Goal: Transaction & Acquisition: Purchase product/service

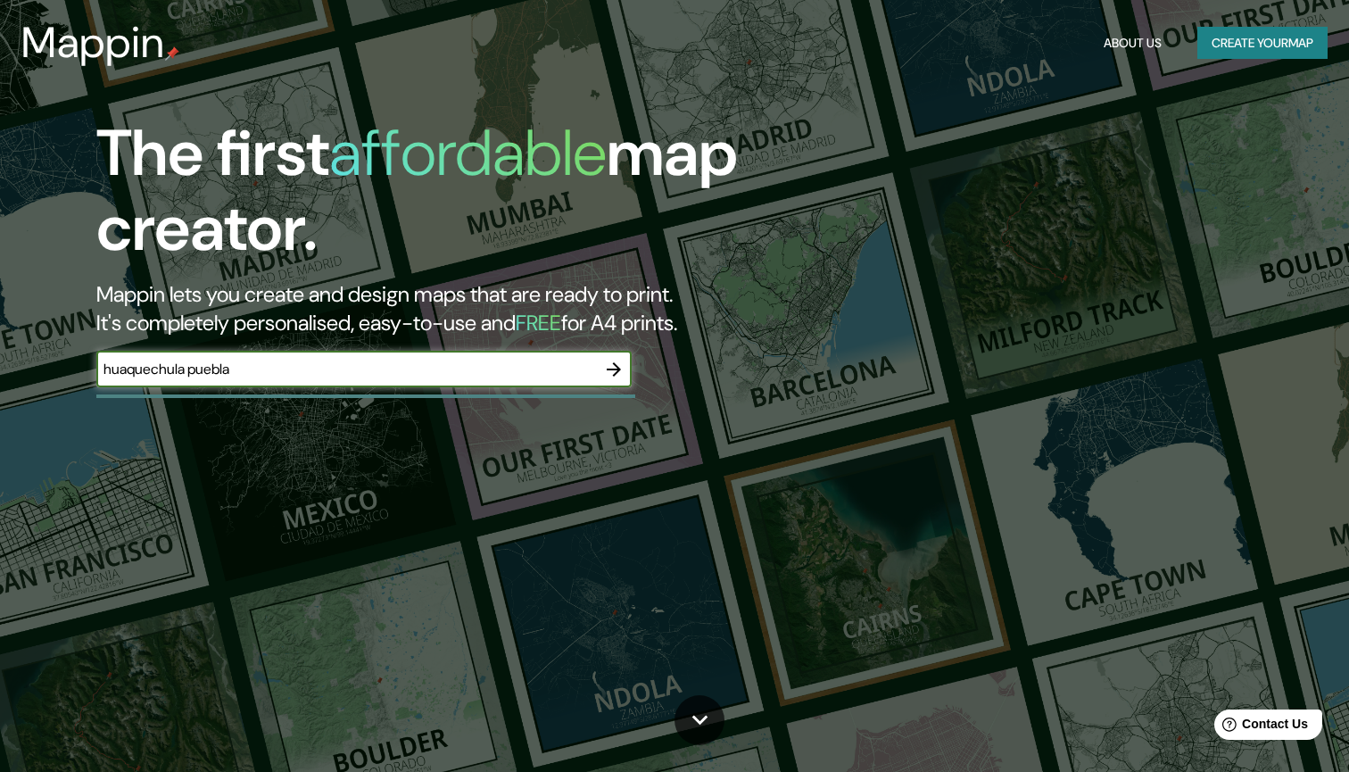
type input "huaquechula puebla"
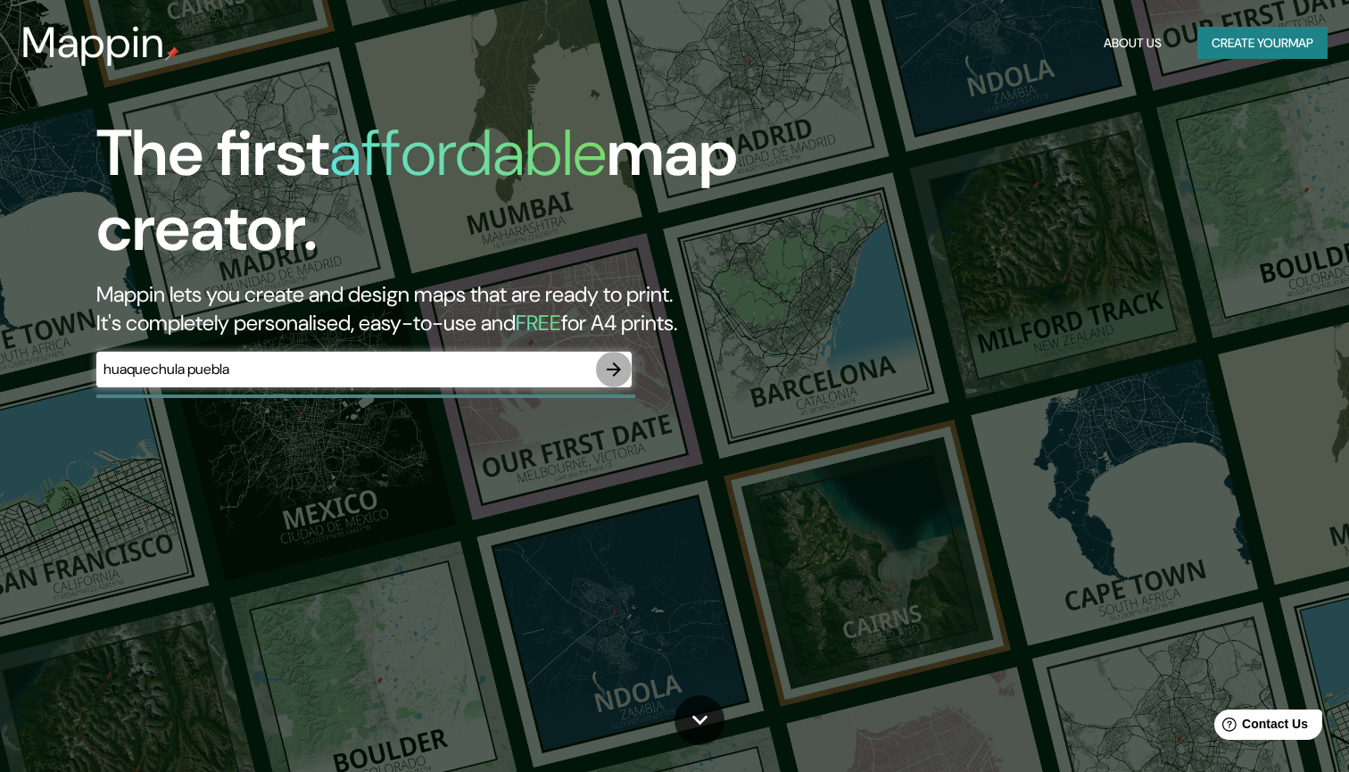
click at [616, 361] on icon "button" at bounding box center [613, 369] width 21 height 21
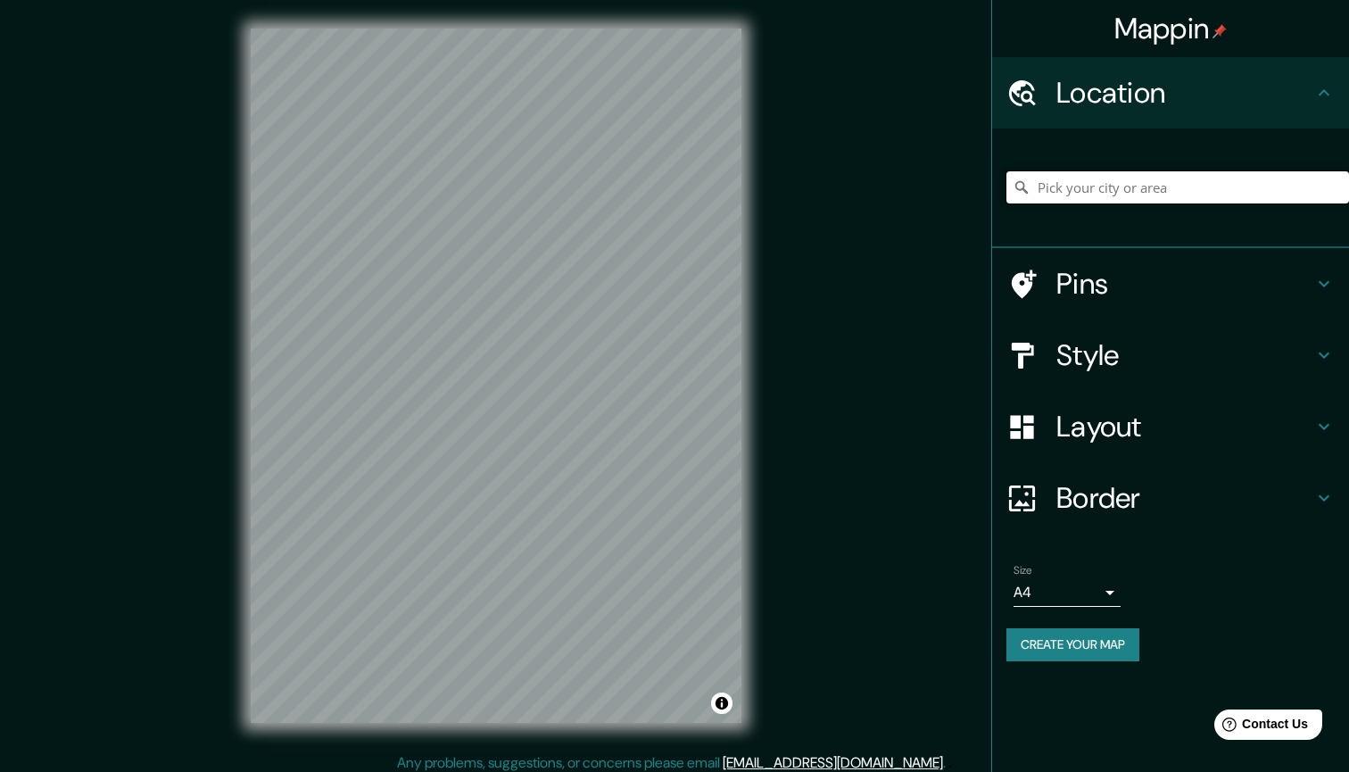
click at [1131, 174] on input "Pick your city or area" at bounding box center [1177, 187] width 343 height 32
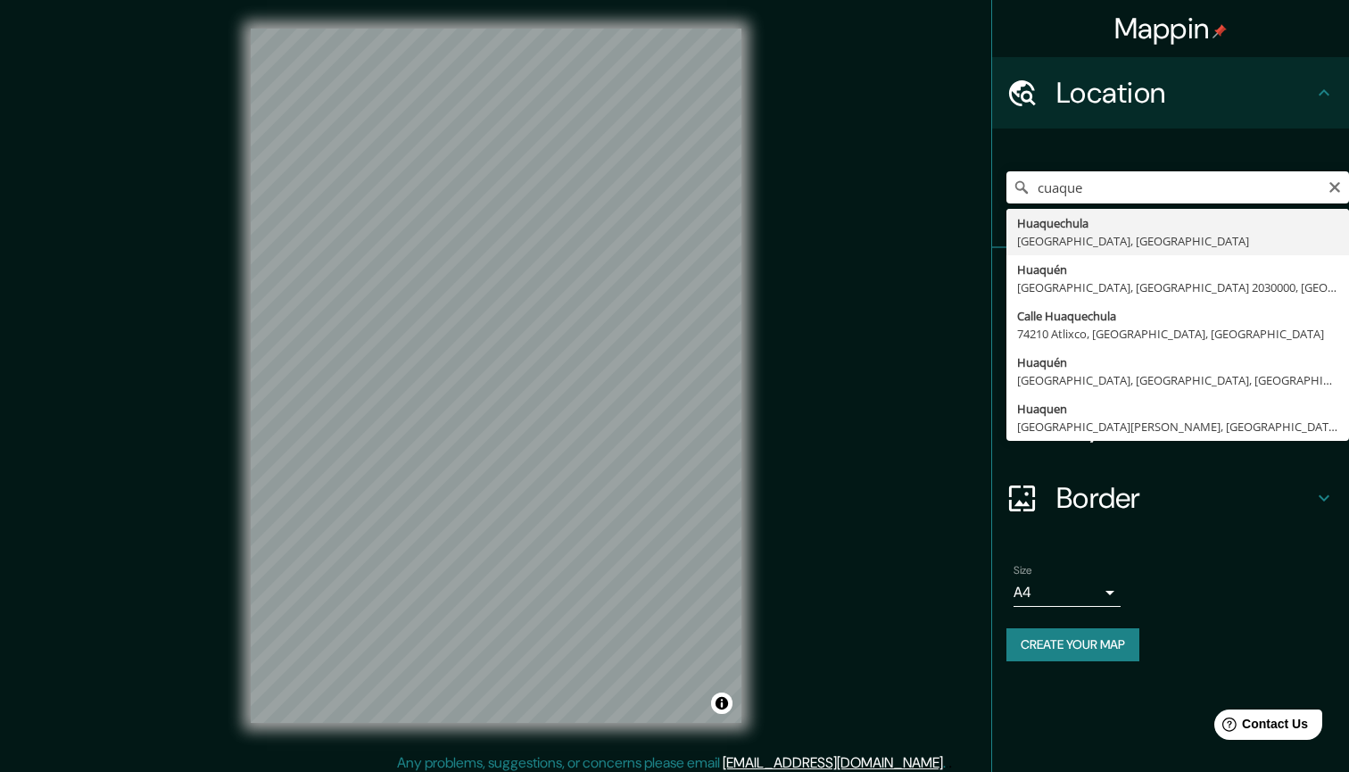
drag, startPoint x: 1131, startPoint y: 174, endPoint x: 1127, endPoint y: 229, distance: 55.5
type input "[GEOGRAPHIC_DATA], [GEOGRAPHIC_DATA], [GEOGRAPHIC_DATA]"
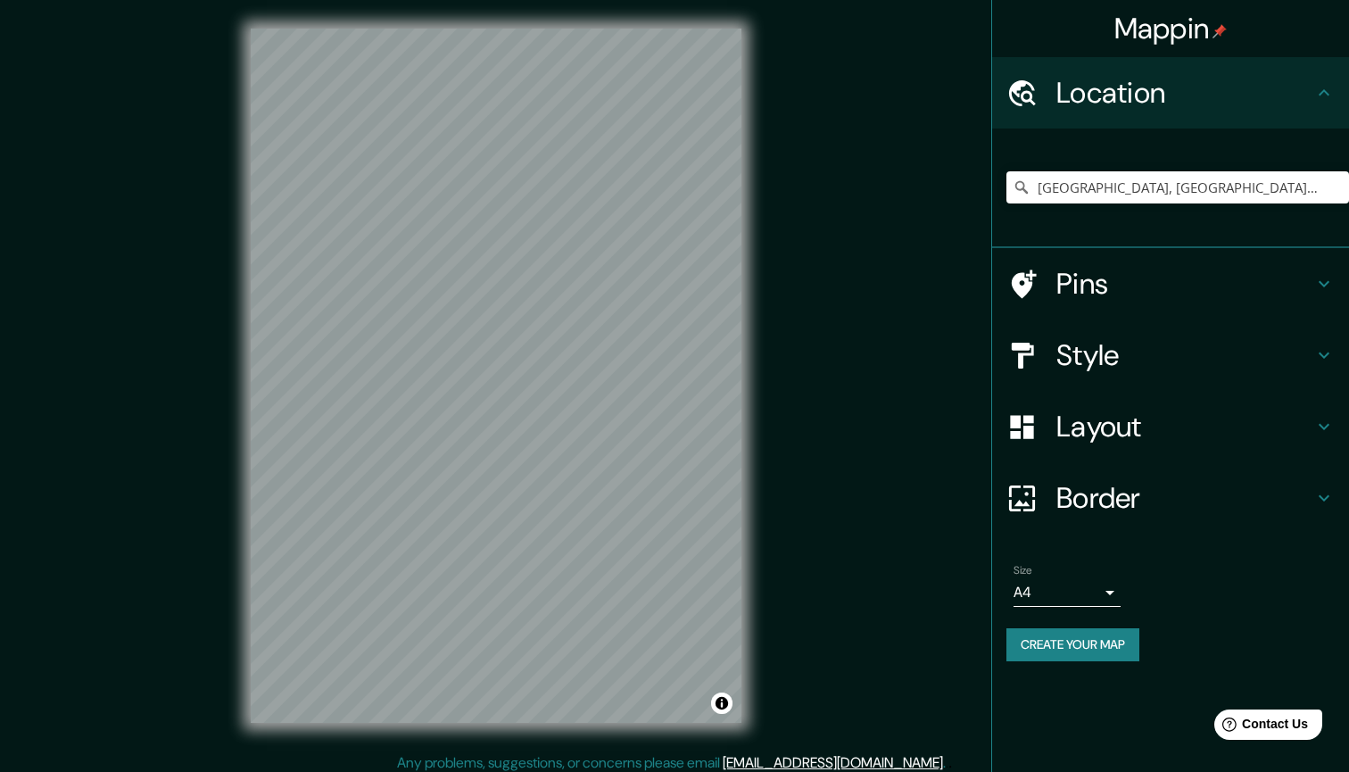
click at [1174, 355] on h4 "Style" at bounding box center [1184, 355] width 257 height 36
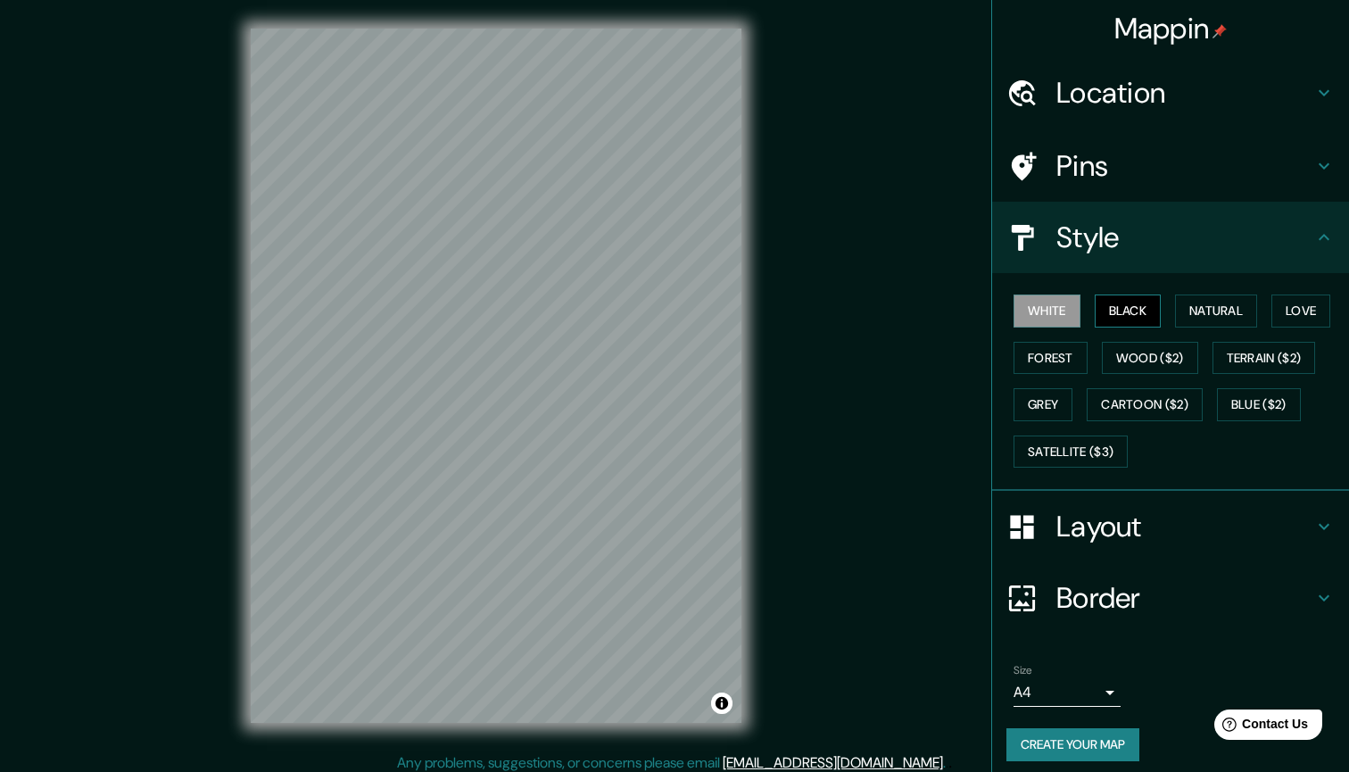
click at [1127, 313] on button "Black" at bounding box center [1127, 310] width 67 height 33
click at [1202, 303] on button "Natural" at bounding box center [1216, 310] width 82 height 33
click at [1127, 501] on div "Layout" at bounding box center [1170, 526] width 357 height 71
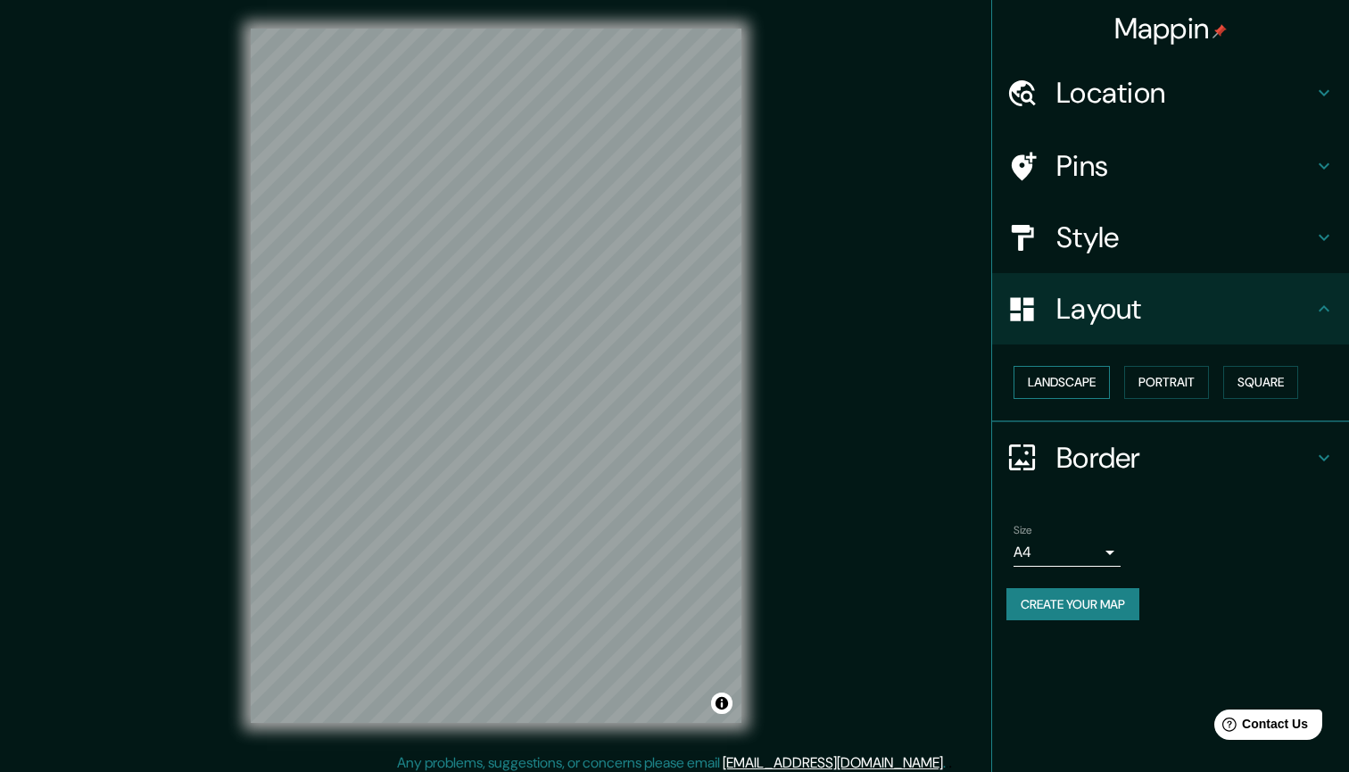
click at [1078, 384] on button "Landscape" at bounding box center [1061, 382] width 96 height 33
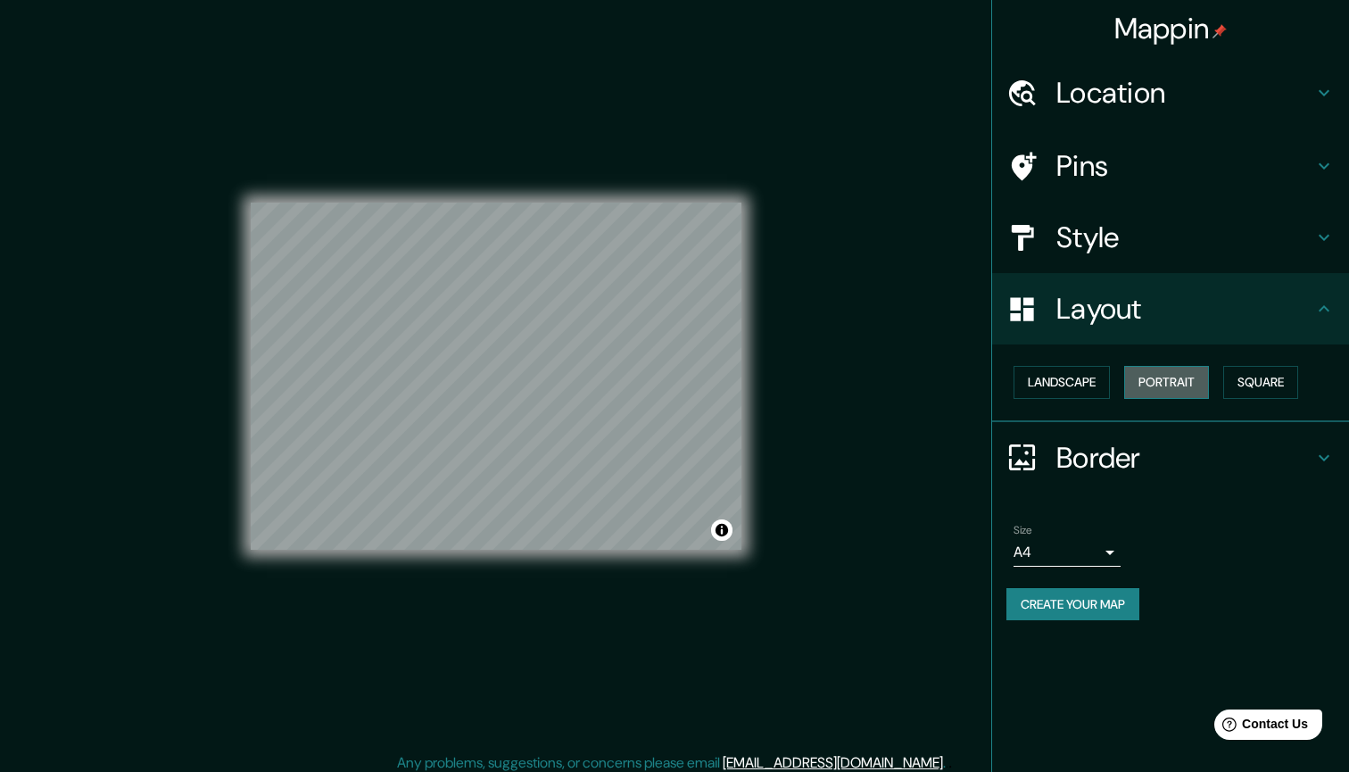
click at [1149, 384] on button "Portrait" at bounding box center [1166, 382] width 85 height 33
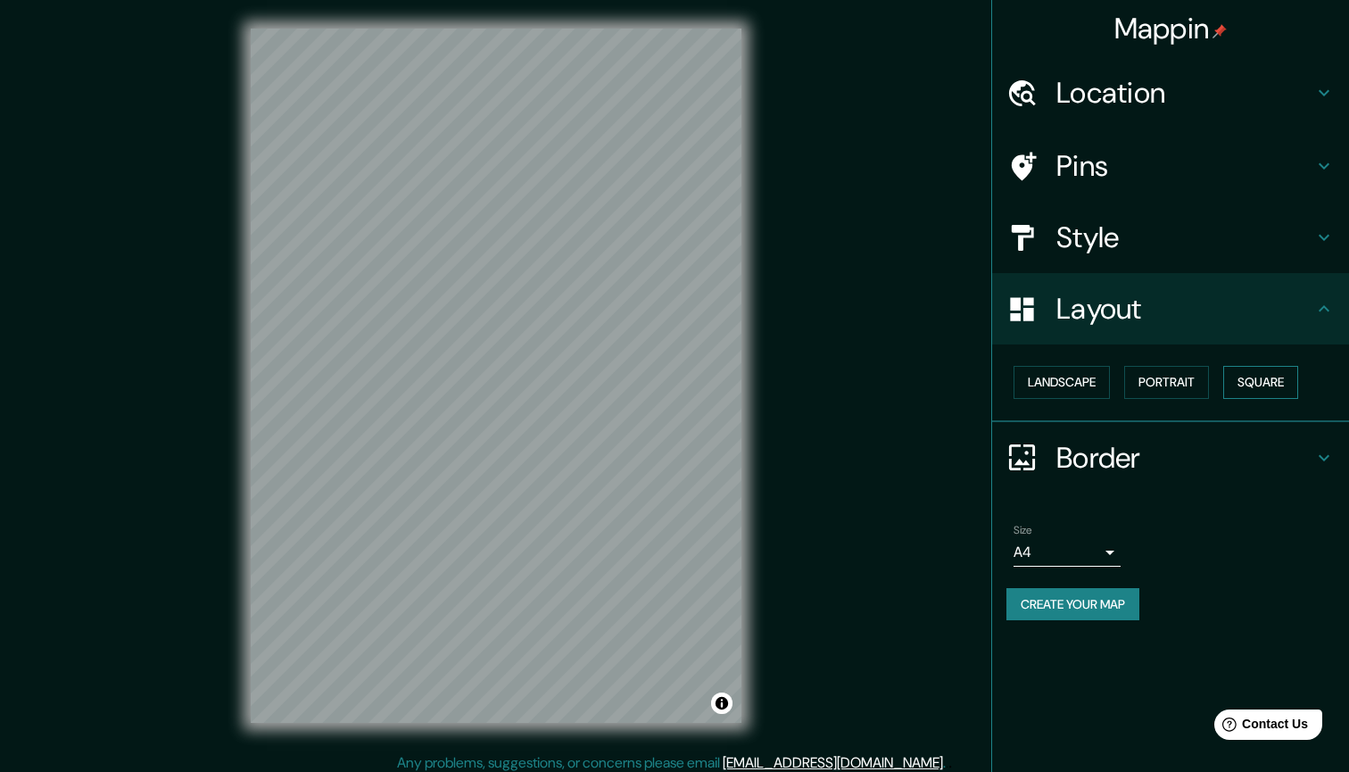
click at [1263, 383] on button "Square" at bounding box center [1260, 382] width 75 height 33
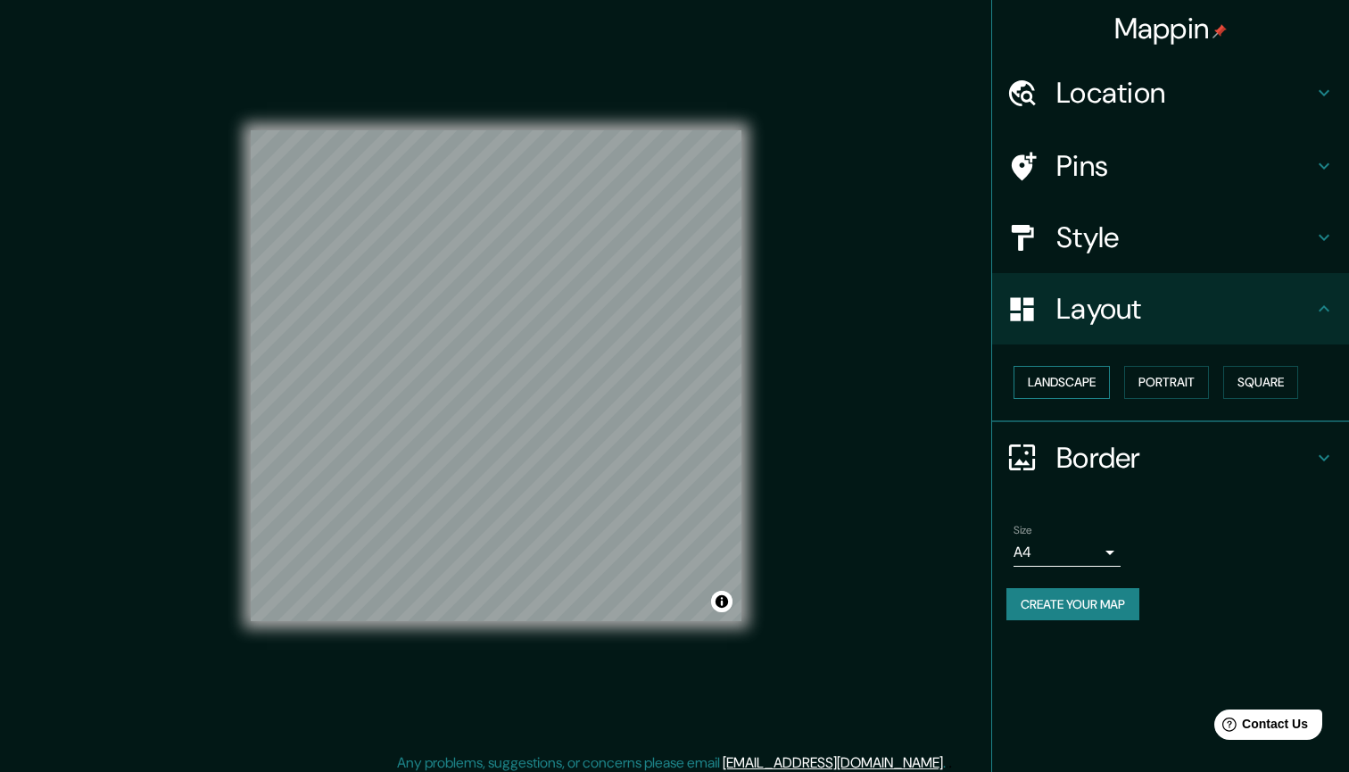
click at [1082, 376] on button "Landscape" at bounding box center [1061, 382] width 96 height 33
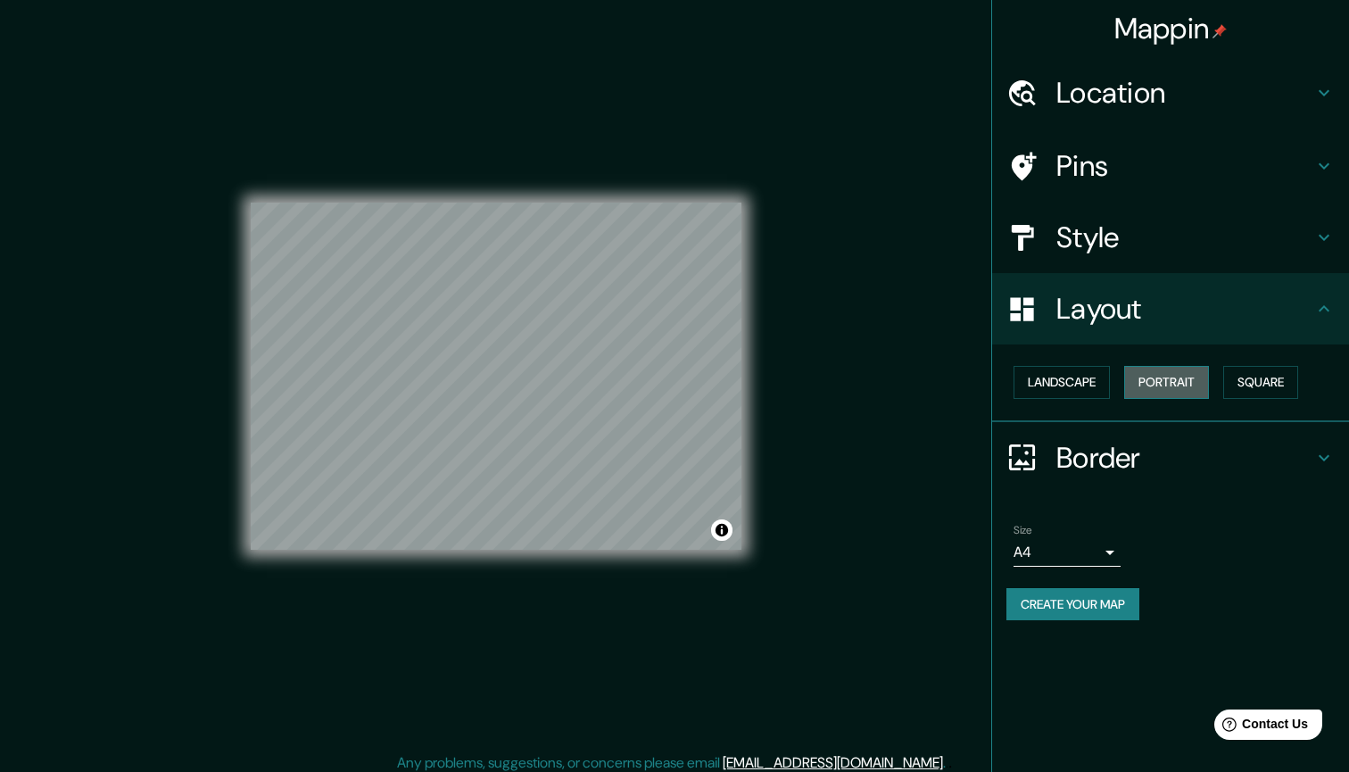
click at [1149, 379] on button "Portrait" at bounding box center [1166, 382] width 85 height 33
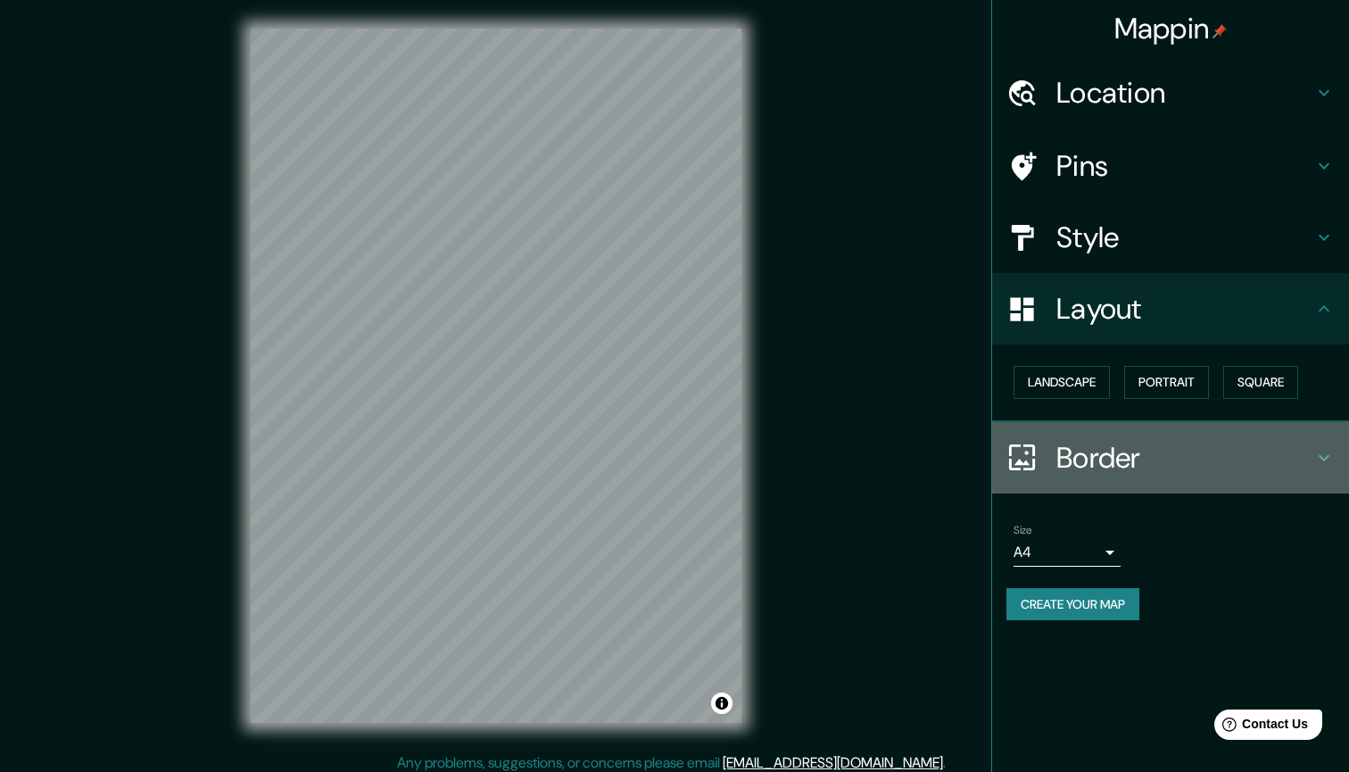
click at [1077, 458] on h4 "Border" at bounding box center [1184, 458] width 257 height 36
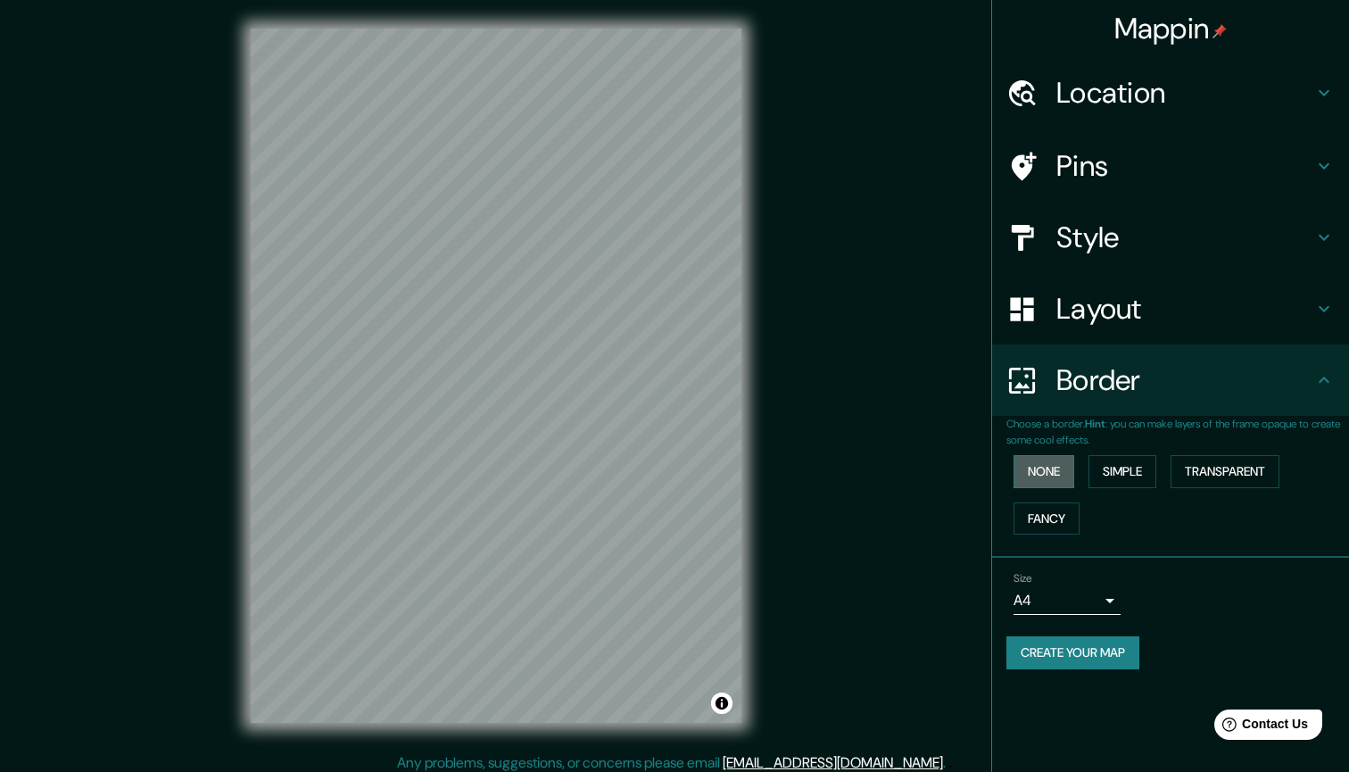
click at [1054, 469] on button "None" at bounding box center [1043, 471] width 61 height 33
click at [1124, 471] on button "Simple" at bounding box center [1122, 471] width 68 height 33
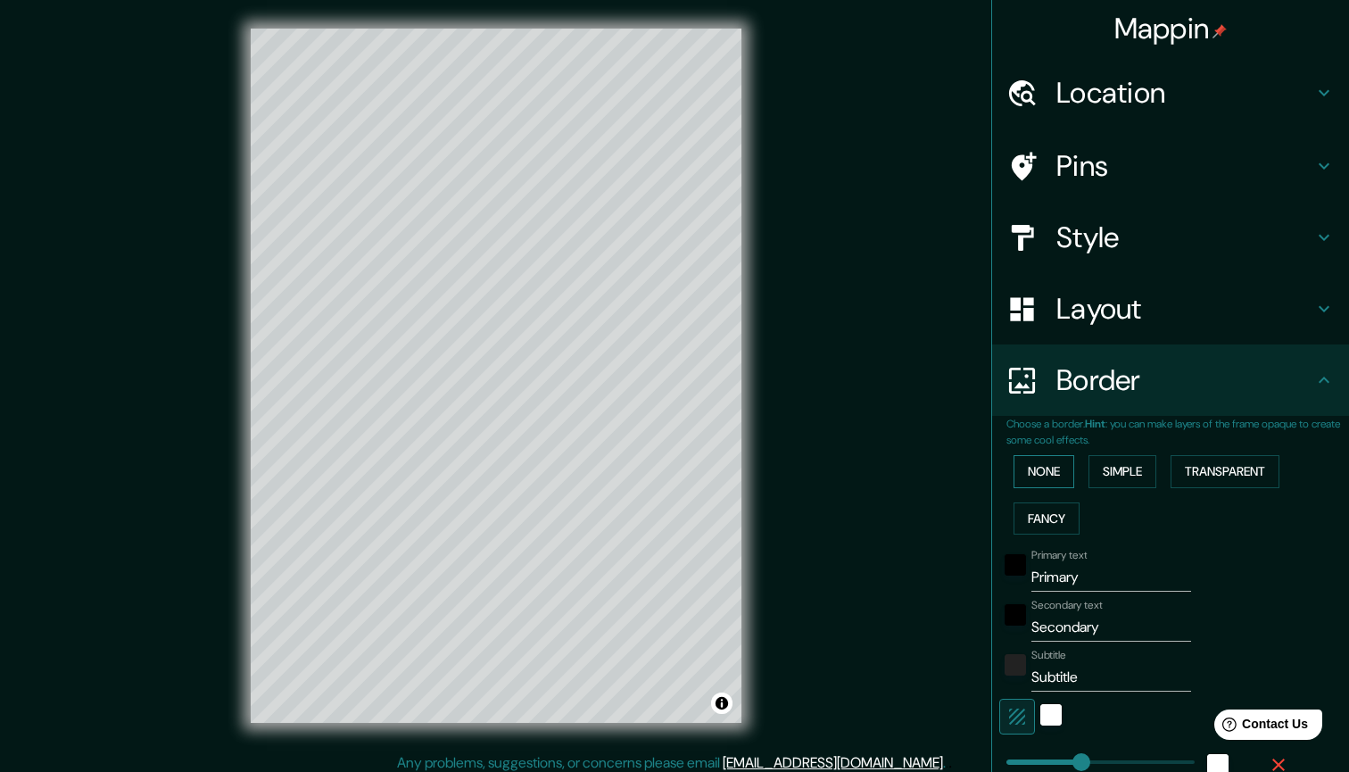
click at [1047, 464] on button "None" at bounding box center [1043, 471] width 61 height 33
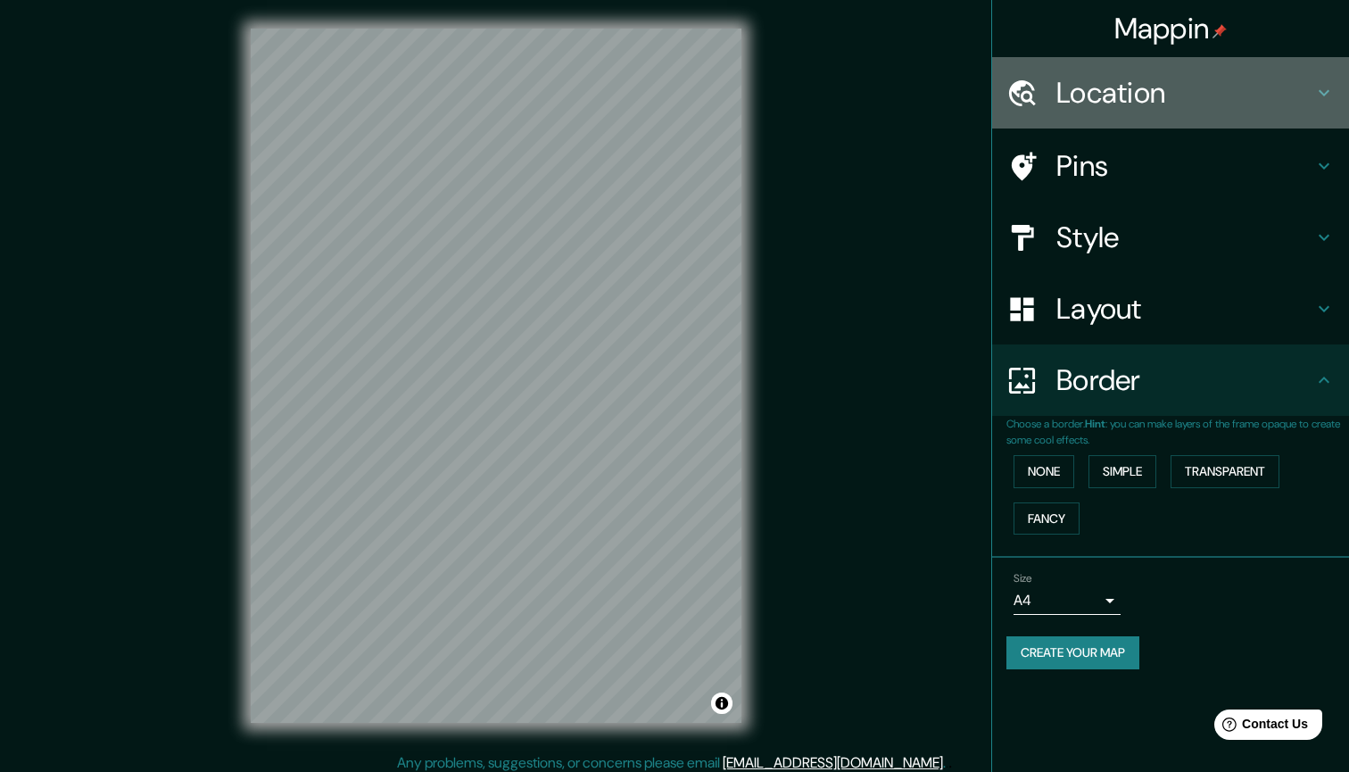
click at [1111, 91] on h4 "Location" at bounding box center [1184, 93] width 257 height 36
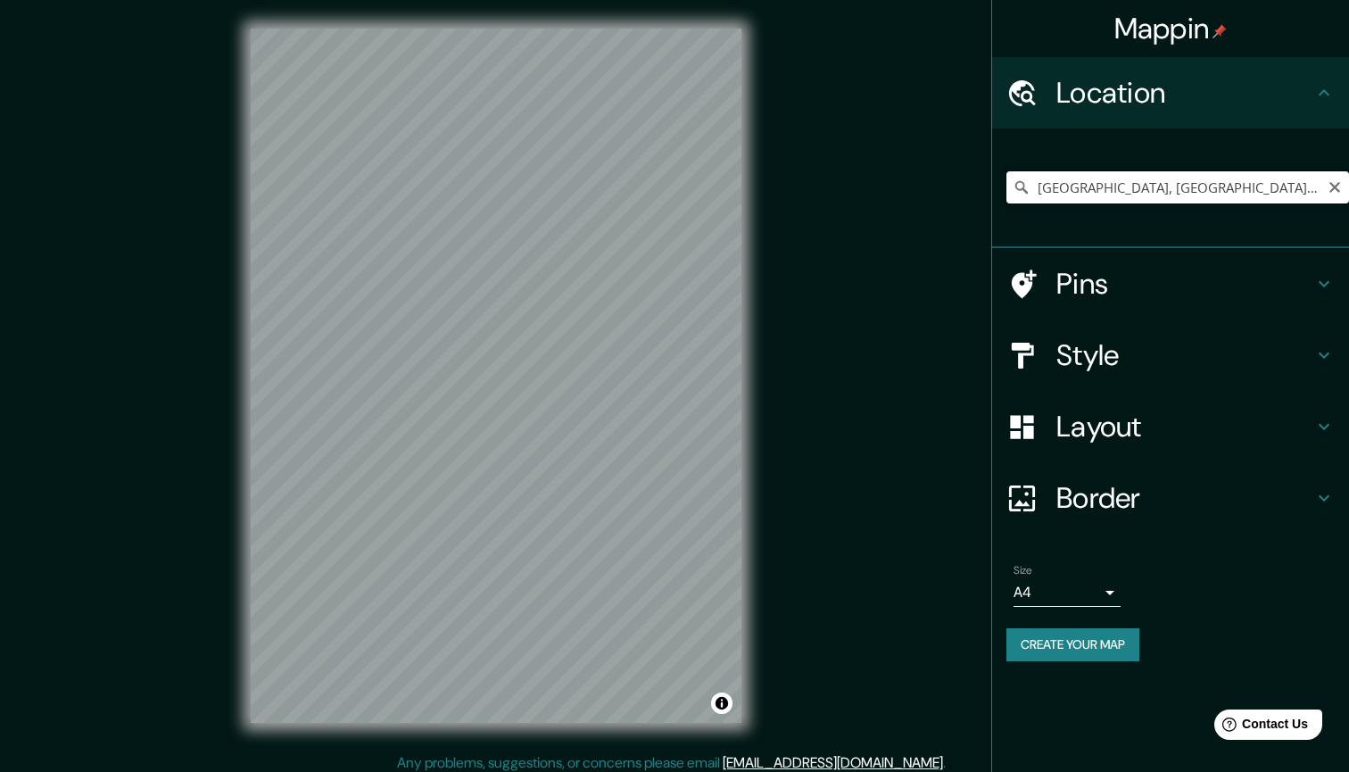
click at [1279, 187] on input "[GEOGRAPHIC_DATA], [GEOGRAPHIC_DATA], [GEOGRAPHIC_DATA]" at bounding box center [1177, 187] width 343 height 32
click at [1234, 201] on input "[GEOGRAPHIC_DATA], [GEOGRAPHIC_DATA], [GEOGRAPHIC_DATA]" at bounding box center [1177, 187] width 343 height 32
drag, startPoint x: 654, startPoint y: 341, endPoint x: 673, endPoint y: 361, distance: 28.4
click at [674, 361] on div at bounding box center [673, 355] width 14 height 14
click at [673, 361] on div at bounding box center [678, 358] width 14 height 14
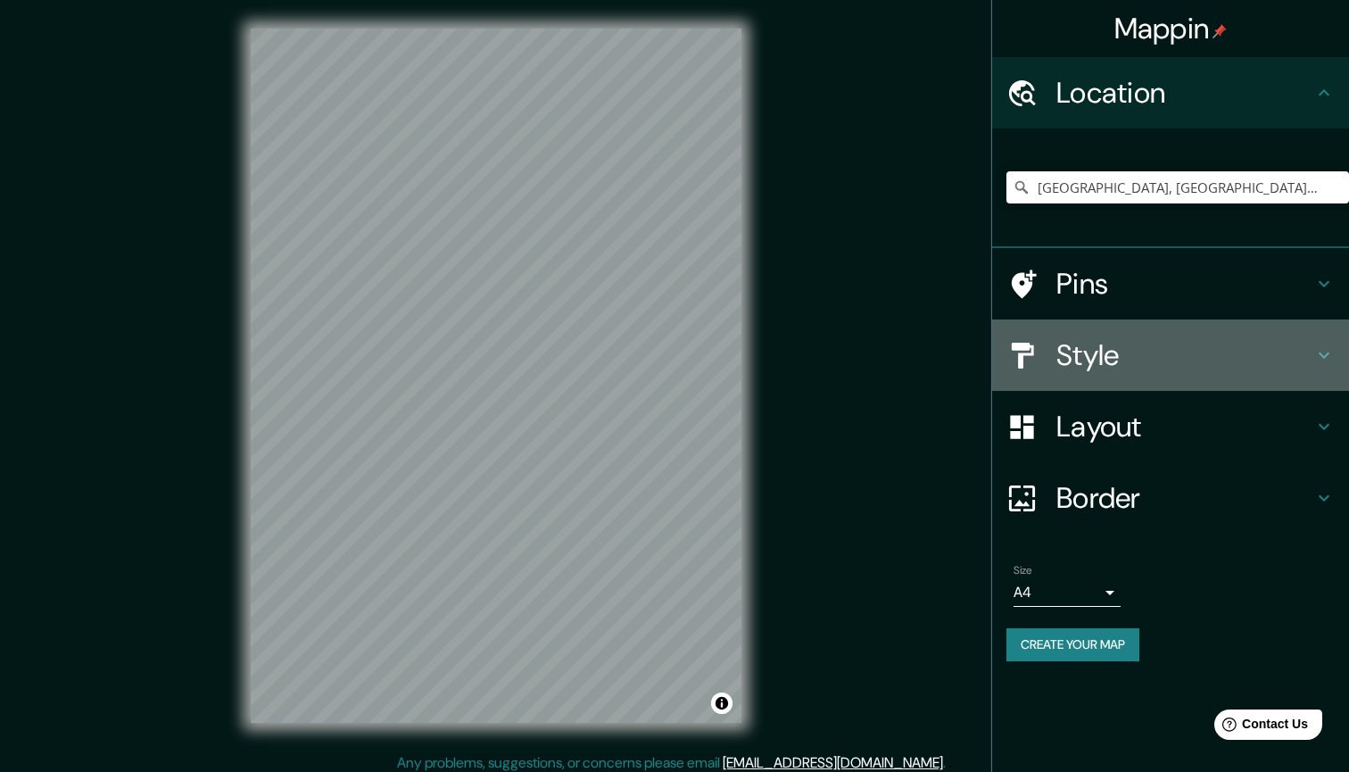
click at [1233, 354] on h4 "Style" at bounding box center [1184, 355] width 257 height 36
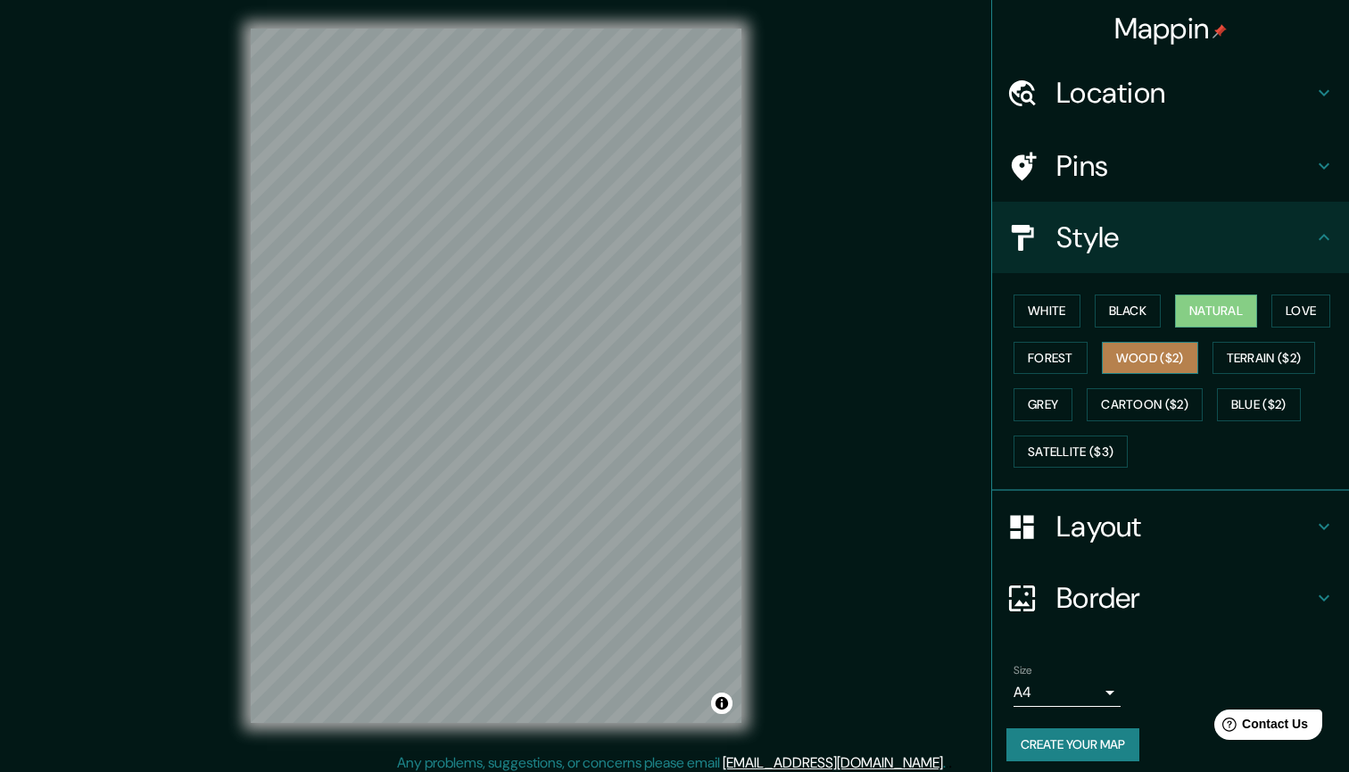
click at [1183, 342] on button "Wood ($2)" at bounding box center [1150, 358] width 96 height 33
click at [1066, 350] on button "Forest" at bounding box center [1050, 358] width 74 height 33
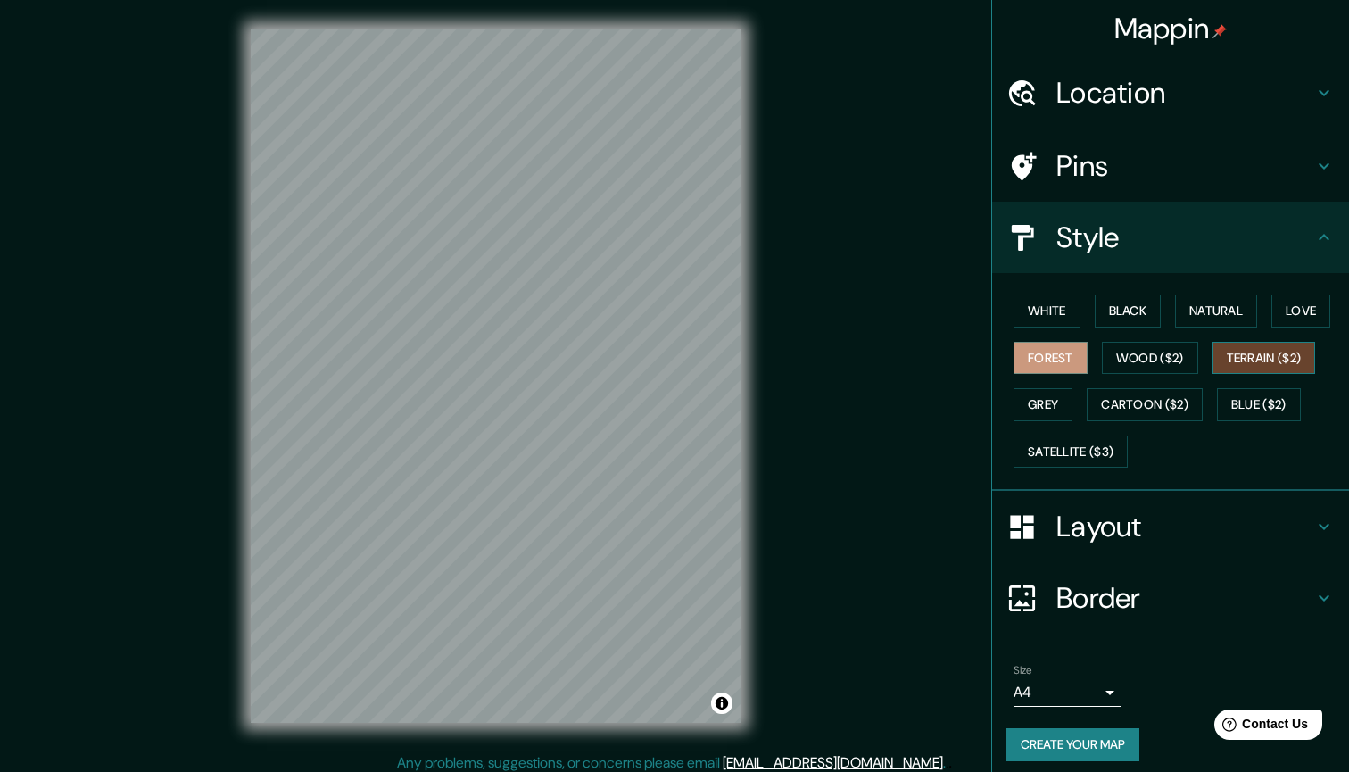
click at [1268, 351] on button "Terrain ($2)" at bounding box center [1263, 358] width 103 height 33
click at [1303, 314] on button "Love" at bounding box center [1300, 310] width 59 height 33
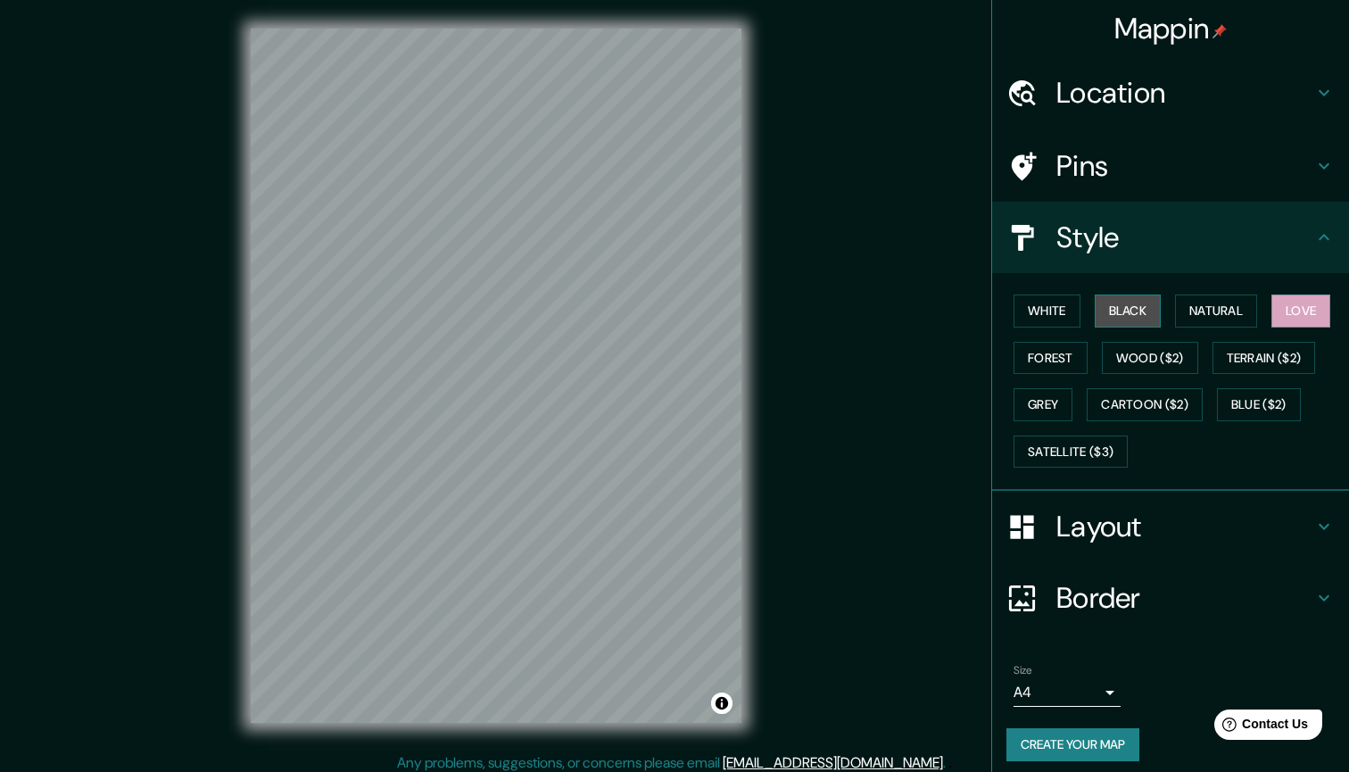
click at [1106, 310] on button "Black" at bounding box center [1127, 310] width 67 height 33
click at [1030, 308] on button "White" at bounding box center [1046, 310] width 67 height 33
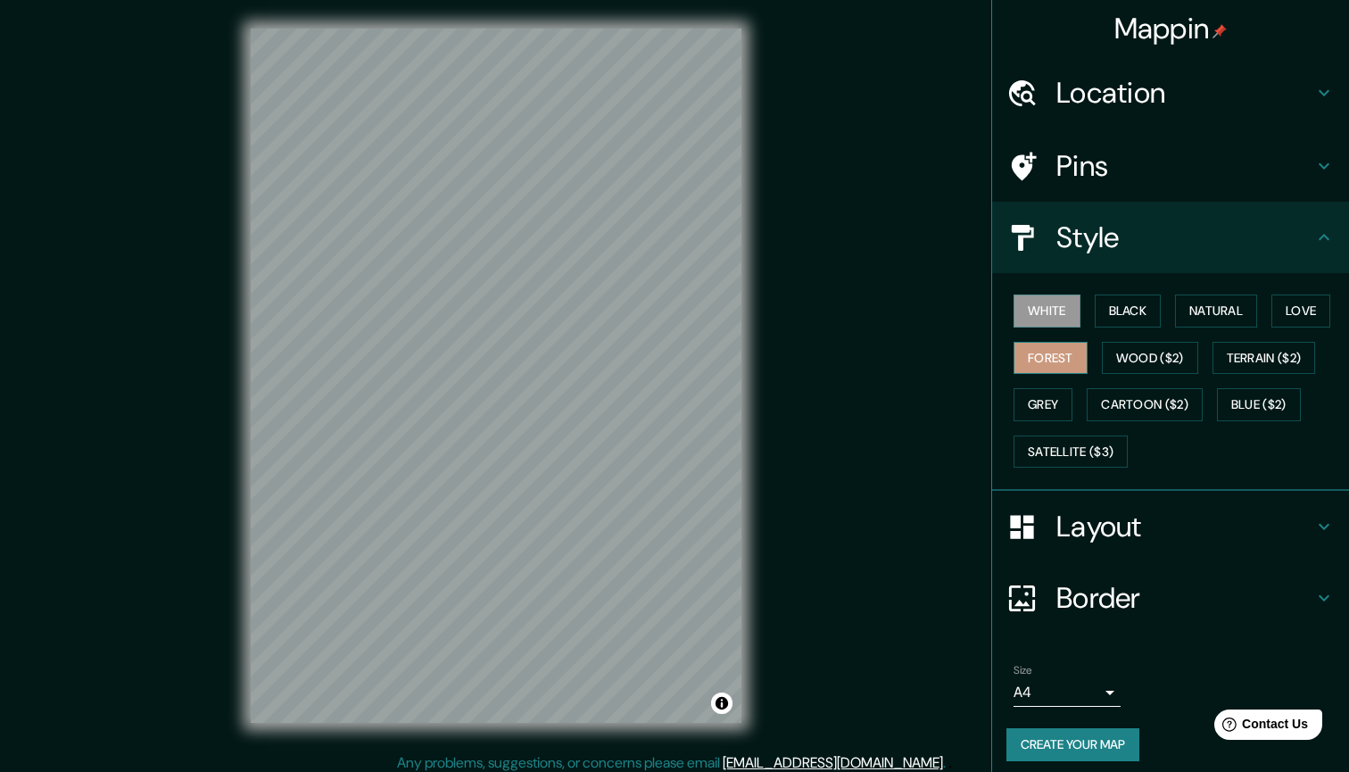
click at [1055, 347] on button "Forest" at bounding box center [1050, 358] width 74 height 33
click at [1043, 412] on button "Grey" at bounding box center [1042, 404] width 59 height 33
click at [1076, 349] on button "Forest" at bounding box center [1050, 358] width 74 height 33
click at [1113, 343] on button "Wood ($2)" at bounding box center [1150, 358] width 96 height 33
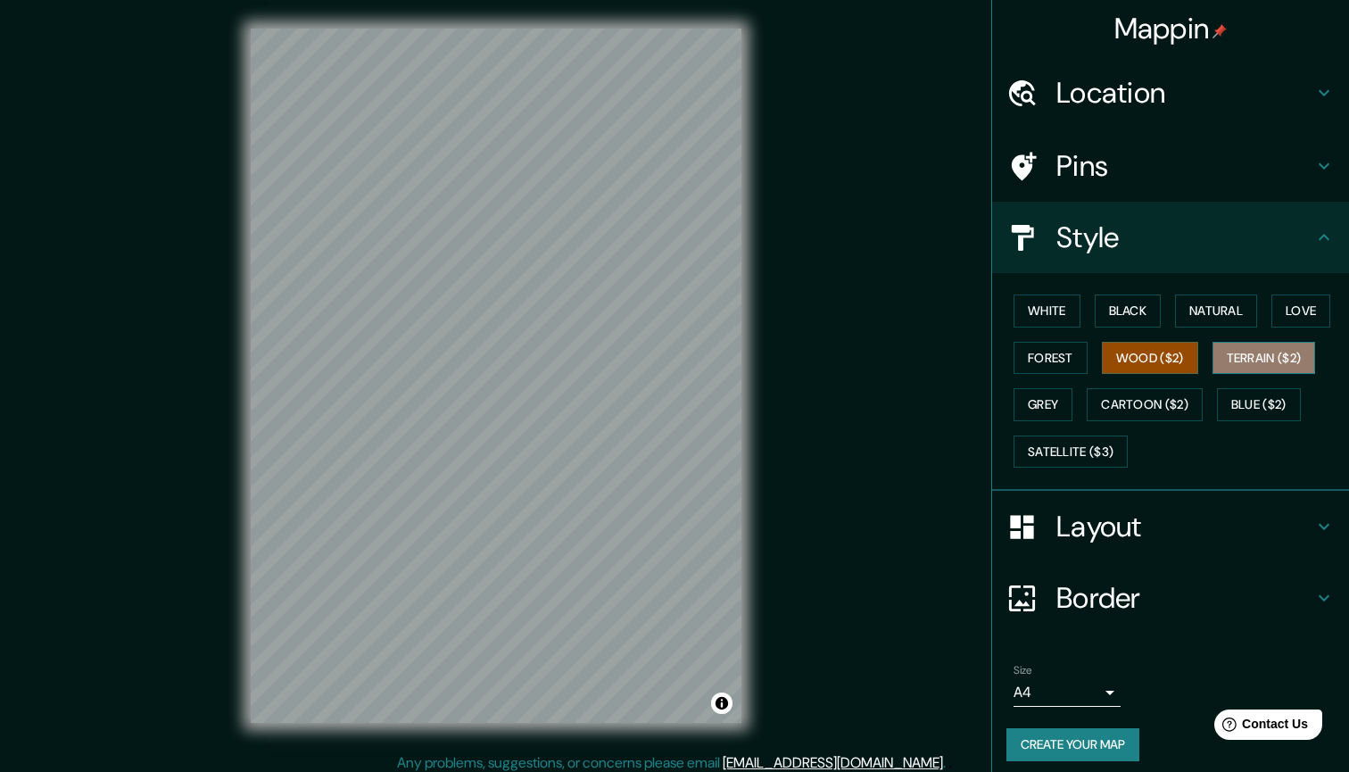
click at [1235, 358] on button "Terrain ($2)" at bounding box center [1263, 358] width 103 height 33
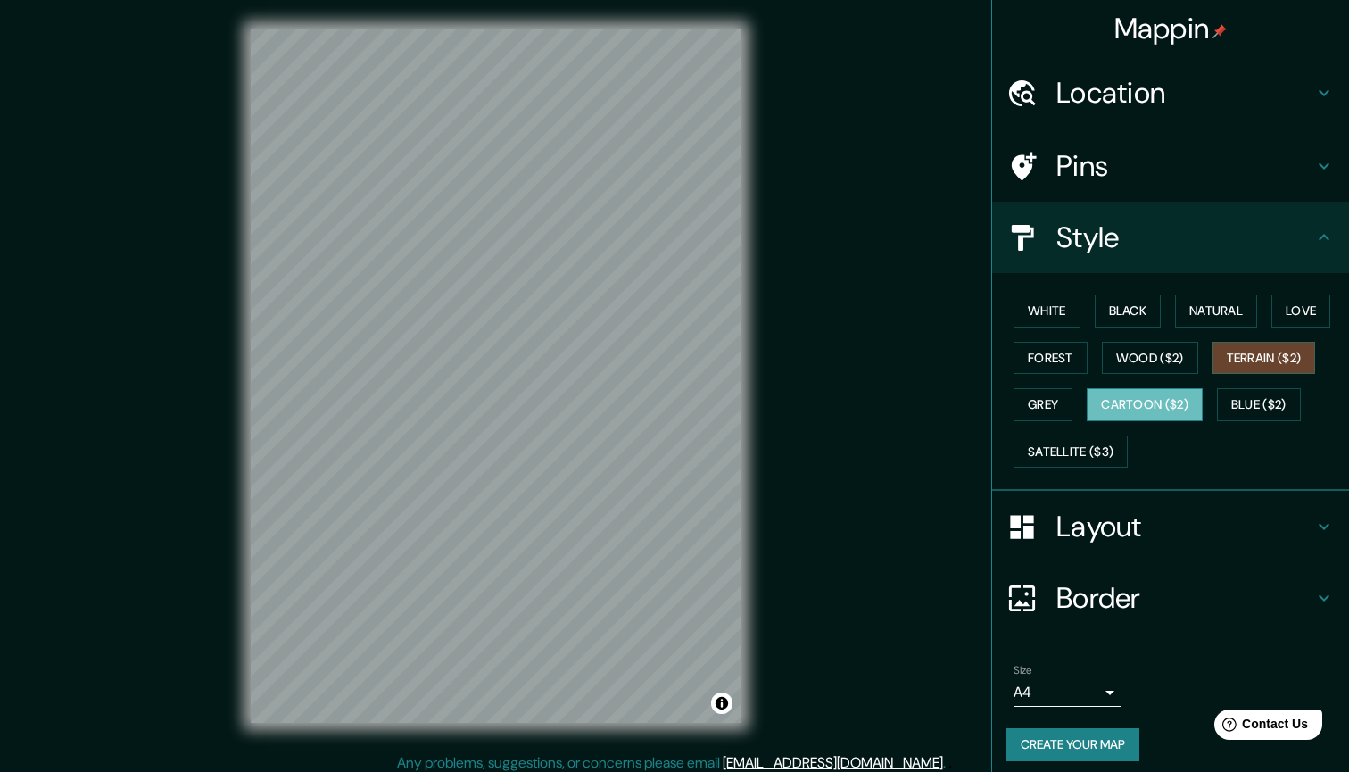
click at [1178, 406] on button "Cartoon ($2)" at bounding box center [1144, 404] width 116 height 33
click at [1284, 404] on button "Blue ($2)" at bounding box center [1259, 404] width 84 height 33
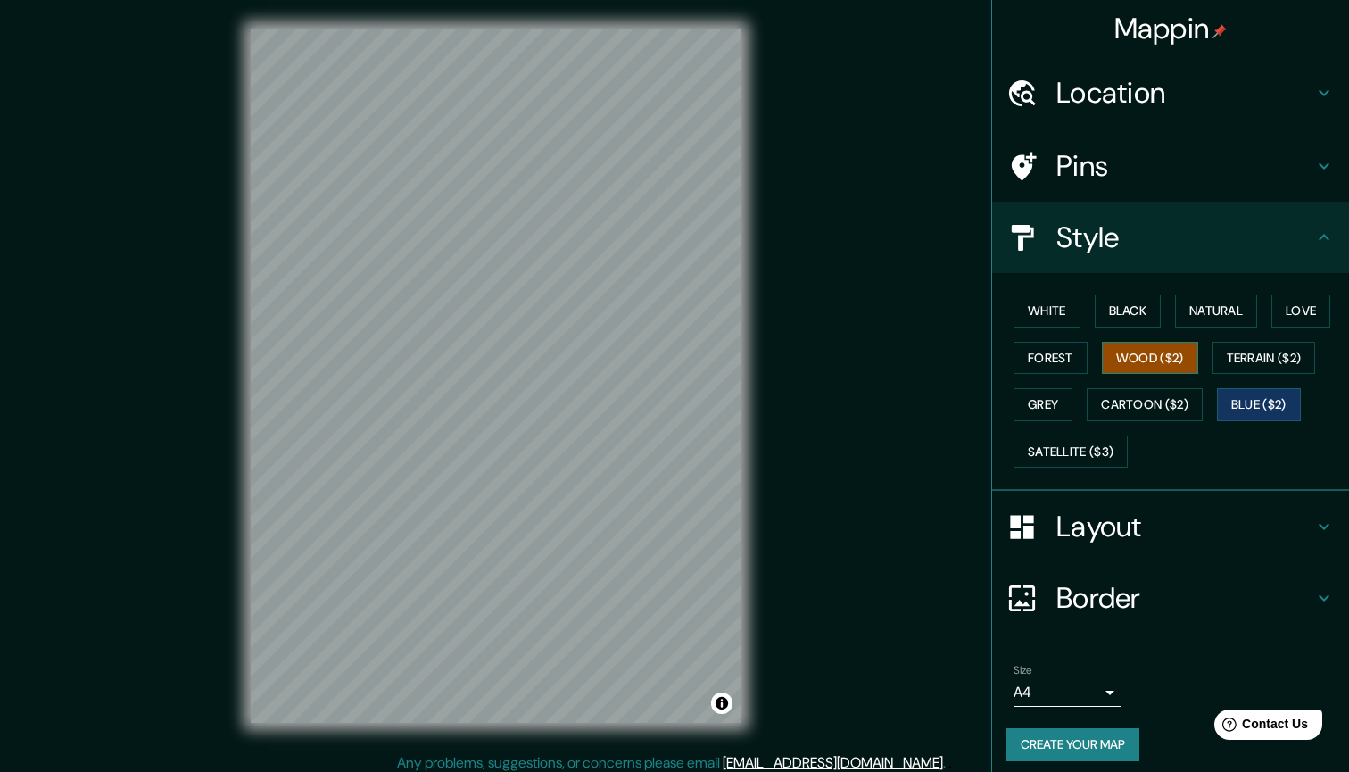
click at [1130, 354] on button "Wood ($2)" at bounding box center [1150, 358] width 96 height 33
click at [1045, 345] on button "Forest" at bounding box center [1050, 358] width 74 height 33
click at [1100, 679] on body "Mappin Location [GEOGRAPHIC_DATA], [GEOGRAPHIC_DATA], [GEOGRAPHIC_DATA] Pins St…" at bounding box center [674, 386] width 1349 height 772
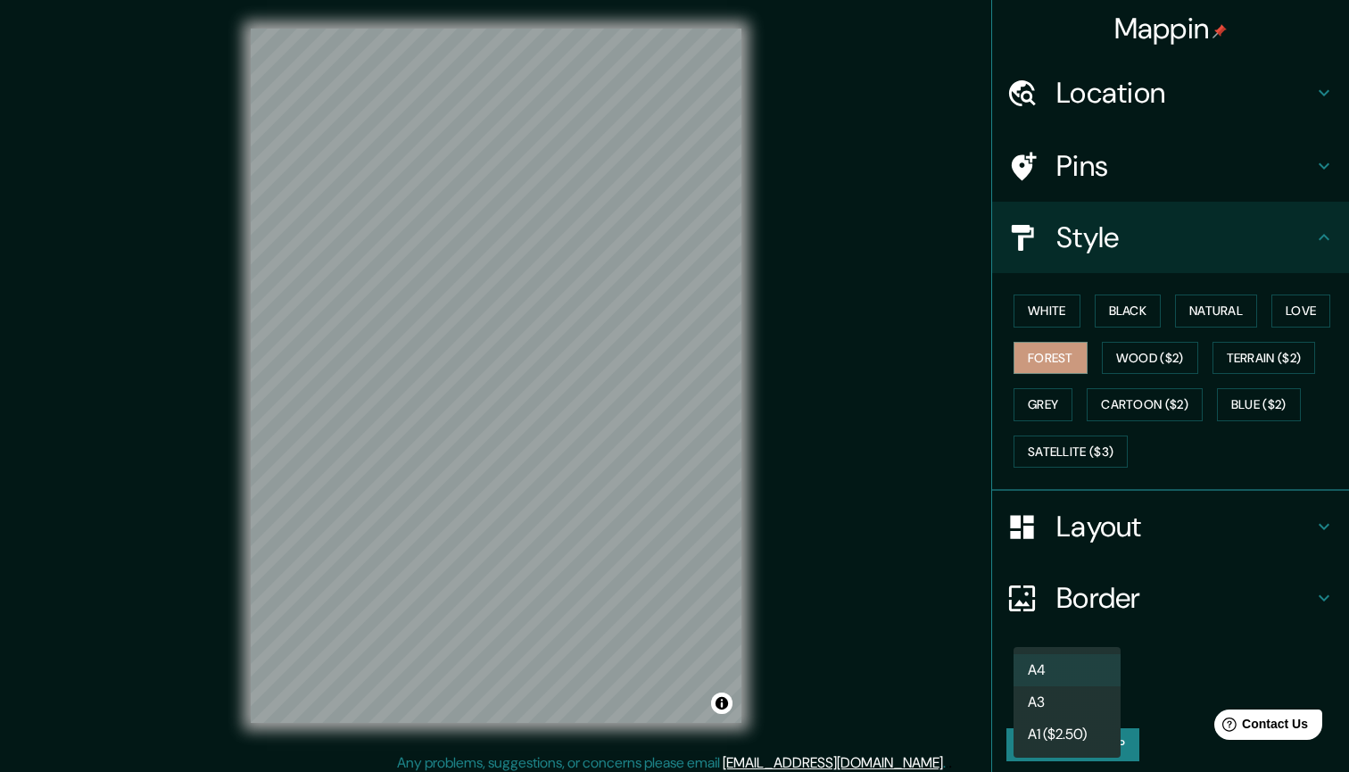
click at [1141, 640] on div at bounding box center [674, 386] width 1349 height 772
click at [1117, 728] on button "Create your map" at bounding box center [1072, 744] width 133 height 33
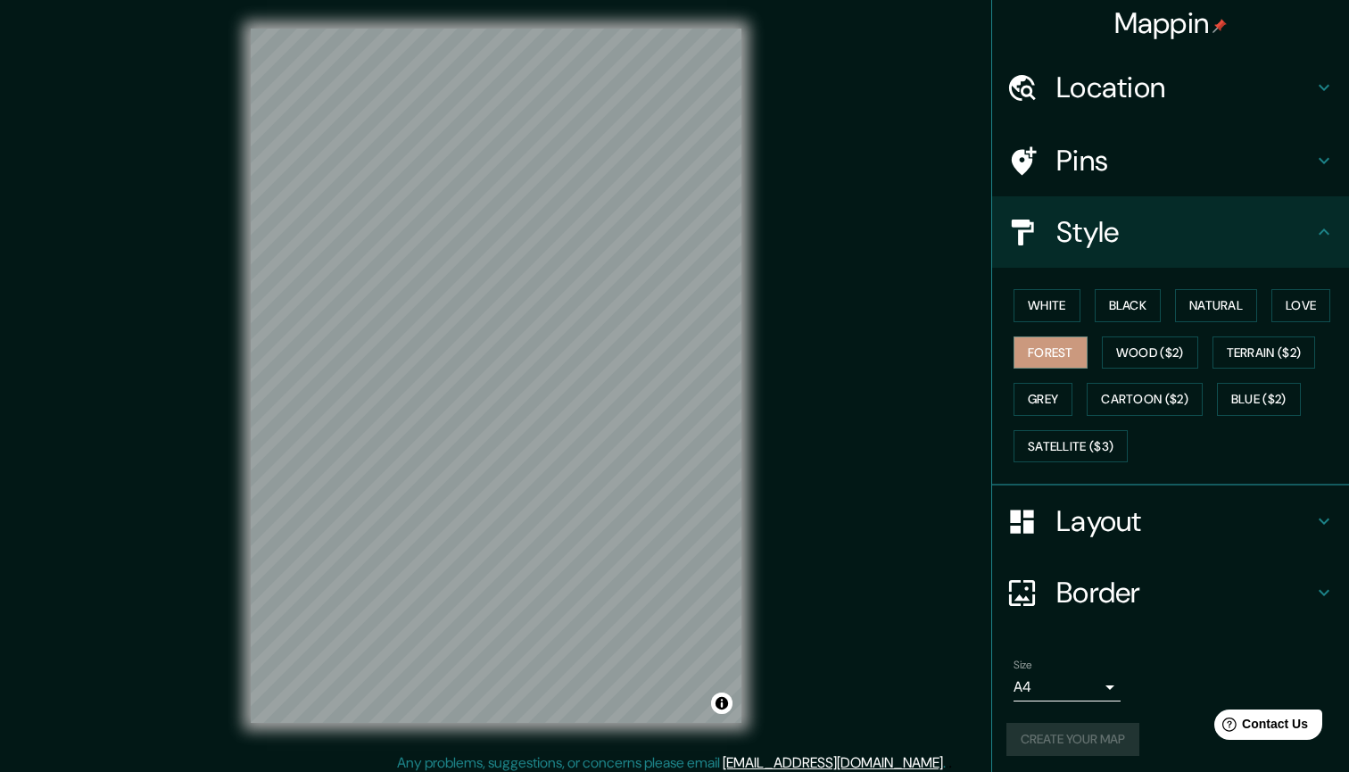
scroll to position [4, 0]
click at [1069, 729] on div "Create your map" at bounding box center [1170, 740] width 328 height 33
